Goal: Entertainment & Leisure: Consume media (video, audio)

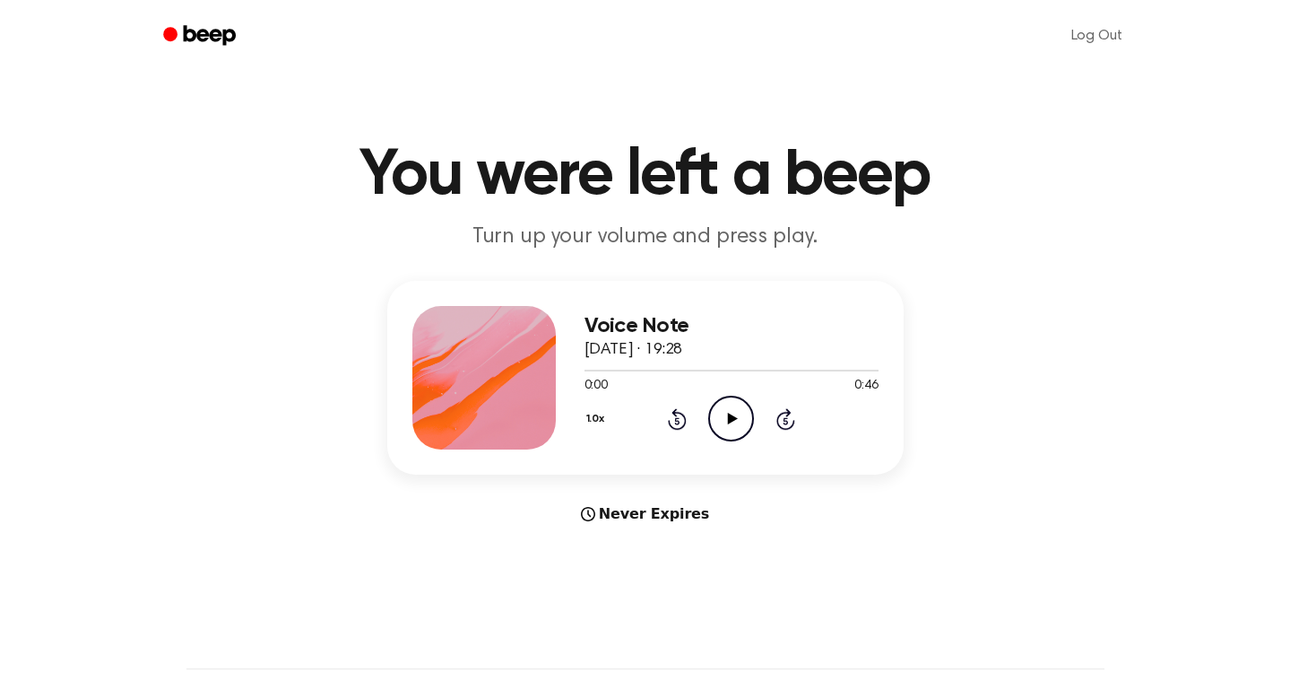
click at [748, 430] on icon "Play Audio" at bounding box center [731, 418] width 46 height 46
click at [597, 372] on div at bounding box center [732, 369] width 294 height 14
click at [851, 367] on div at bounding box center [732, 369] width 294 height 14
click at [734, 415] on icon "Play Audio" at bounding box center [731, 418] width 46 height 46
click at [807, 367] on div at bounding box center [732, 369] width 294 height 14
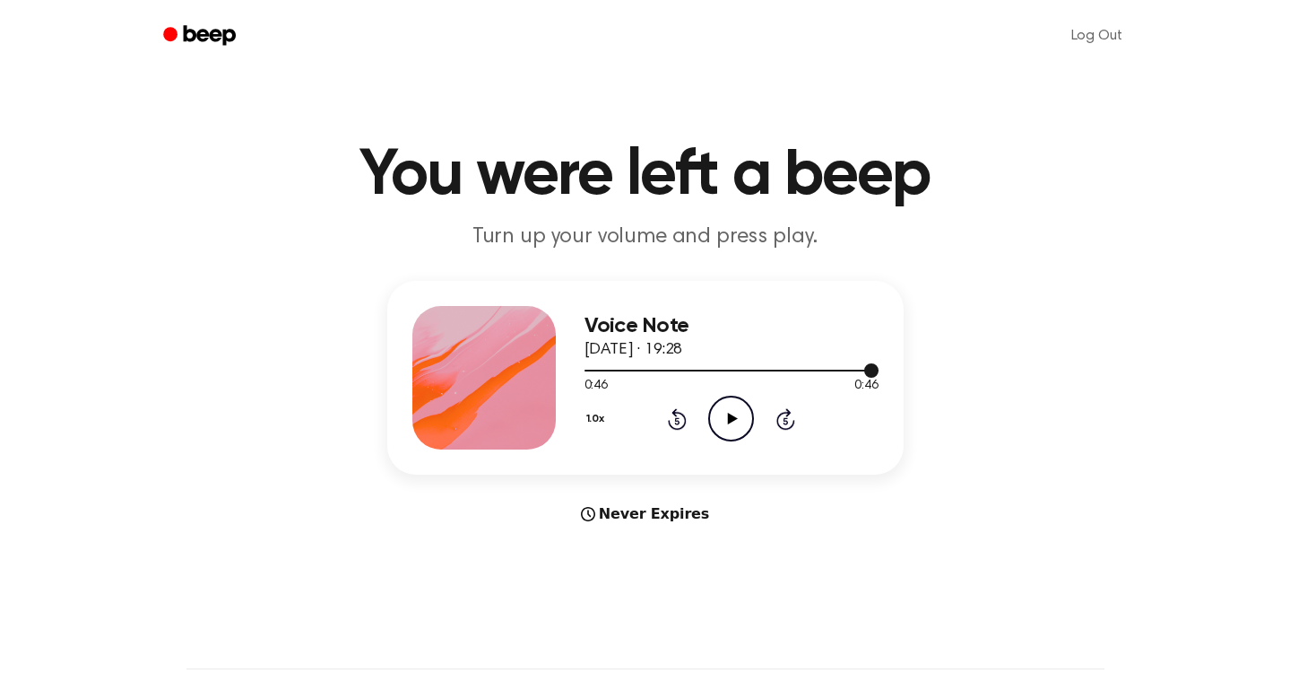
click at [848, 372] on div at bounding box center [732, 369] width 294 height 14
click at [819, 373] on div at bounding box center [732, 369] width 294 height 14
click at [747, 414] on icon "Play Audio" at bounding box center [731, 418] width 46 height 46
click at [734, 433] on icon "Play Audio" at bounding box center [731, 418] width 46 height 46
click at [725, 421] on icon "Play Audio" at bounding box center [731, 418] width 46 height 46
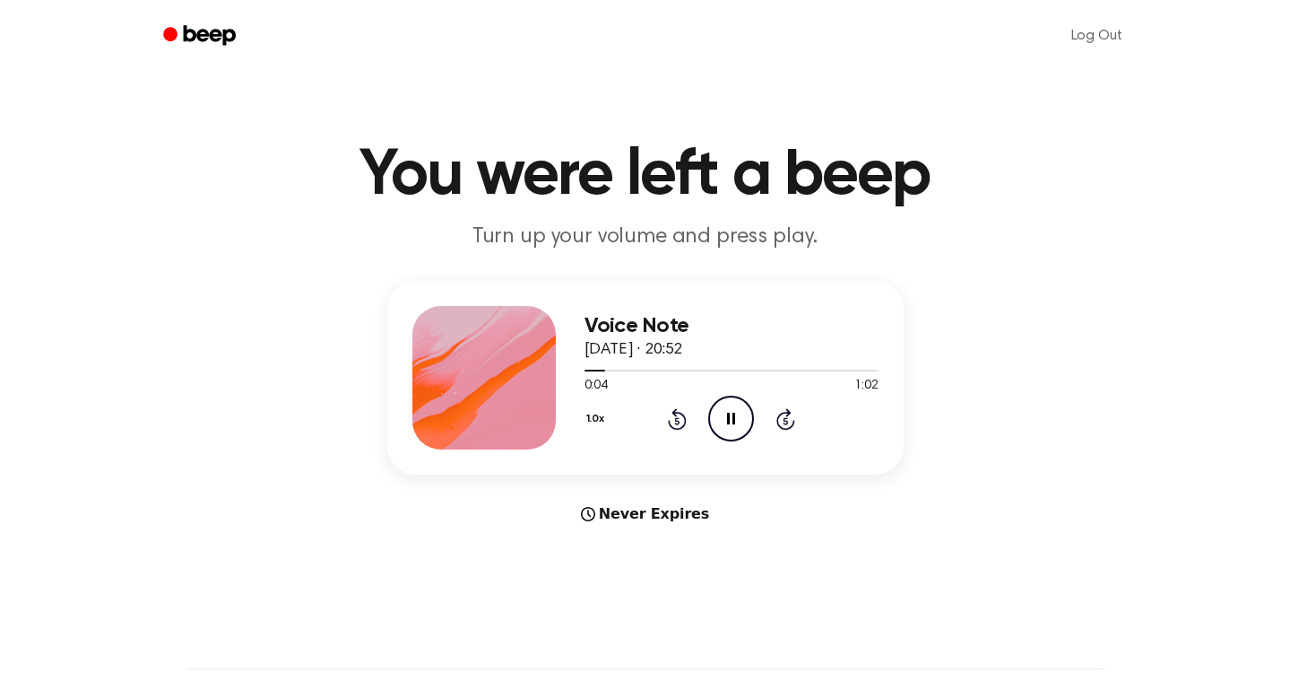
click at [664, 424] on div "1.0x Rewind 5 seconds Pause Audio Skip 5 seconds" at bounding box center [732, 418] width 294 height 46
click at [676, 424] on icon at bounding box center [677, 420] width 4 height 7
drag, startPoint x: 856, startPoint y: 369, endPoint x: 564, endPoint y: 390, distance: 293.1
click at [564, 390] on div "Voice Note 4 September 2025 · 20:52 1:01 1:02 Your browser does not support the…" at bounding box center [645, 378] width 517 height 194
click at [883, 317] on div "Voice Note 4 September 2025 · 20:52 1:02 1:02 Your browser does not support the…" at bounding box center [645, 378] width 517 height 194
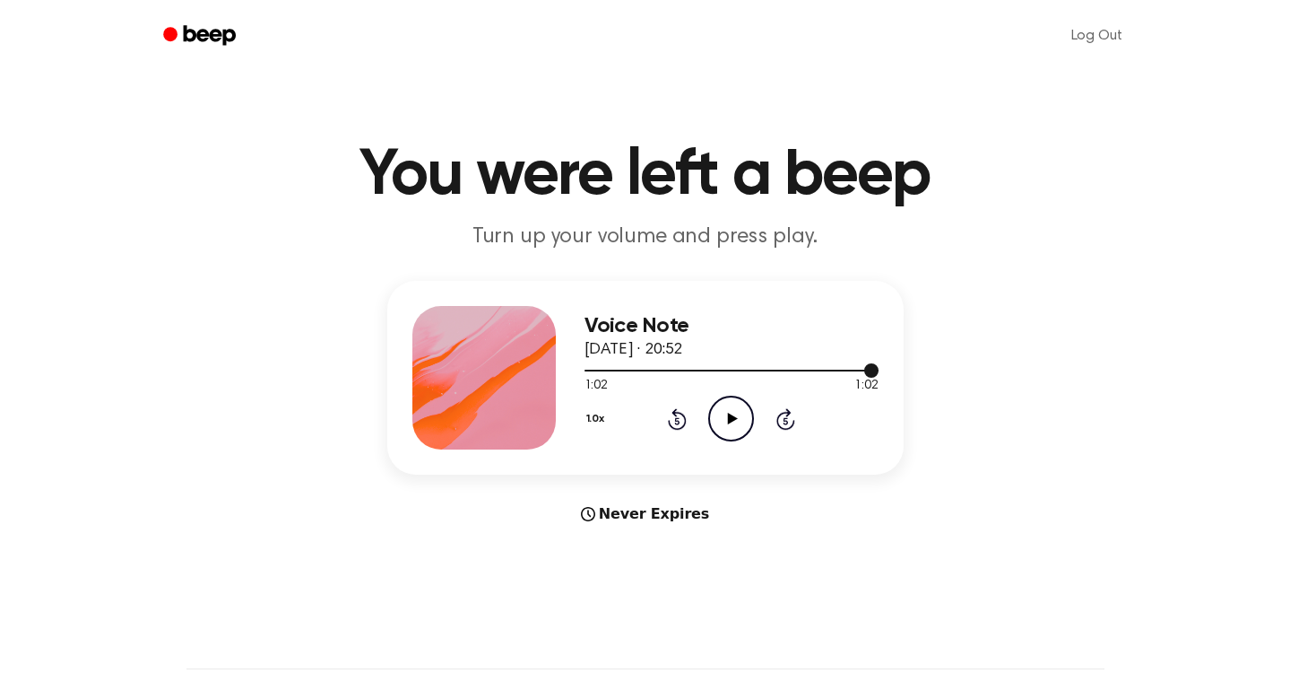
drag, startPoint x: 875, startPoint y: 370, endPoint x: 652, endPoint y: 369, distance: 223.3
click at [652, 369] on div at bounding box center [732, 370] width 294 height 2
drag, startPoint x: 650, startPoint y: 369, endPoint x: 601, endPoint y: 368, distance: 49.4
click at [601, 368] on div at bounding box center [732, 369] width 294 height 14
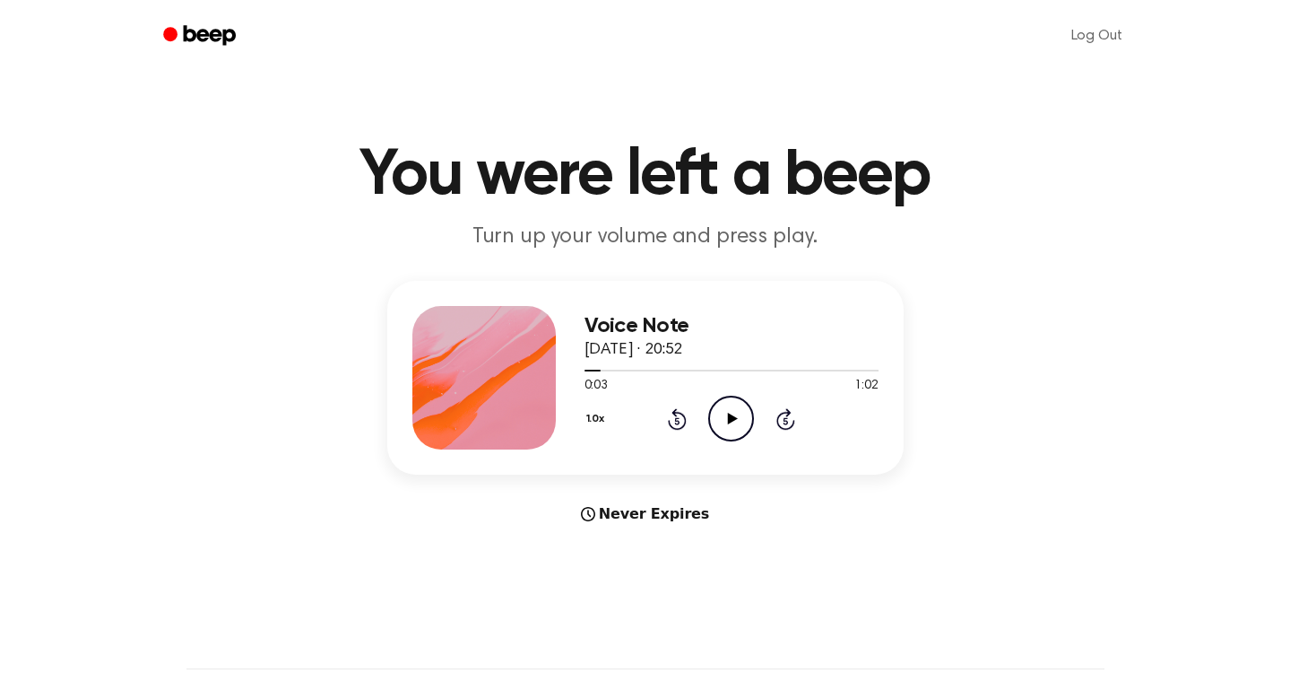
click at [734, 415] on icon "Play Audio" at bounding box center [731, 418] width 46 height 46
click at [738, 403] on icon "Play Audio" at bounding box center [731, 418] width 46 height 46
click at [731, 423] on icon "Play Audio" at bounding box center [731, 418] width 46 height 46
